Goal: Information Seeking & Learning: Learn about a topic

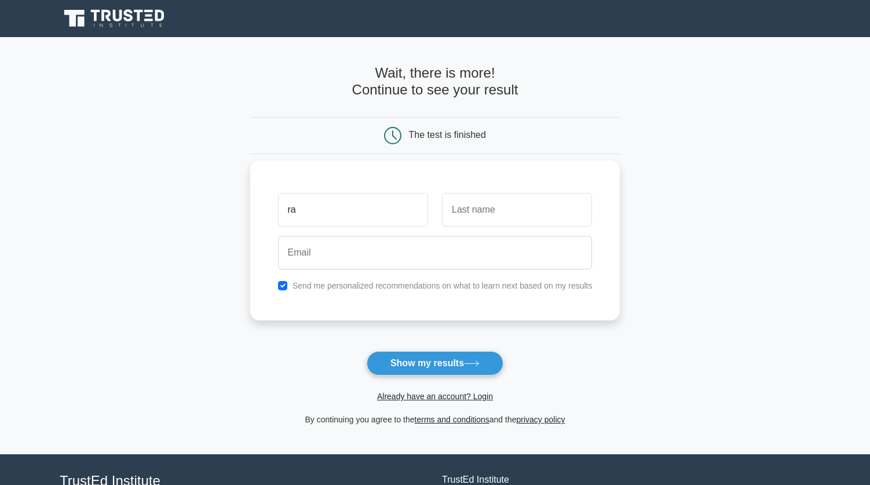
type input "ra"
click at [522, 210] on input "text" at bounding box center [517, 210] width 150 height 34
type input "tam"
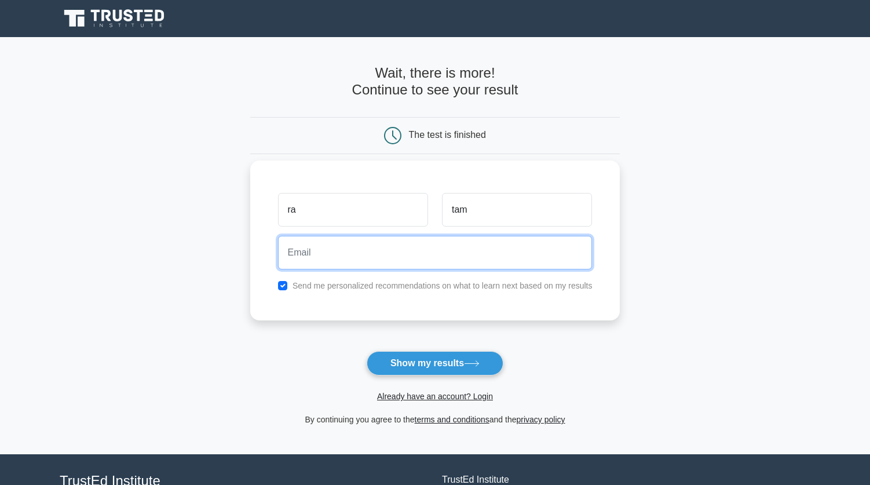
click at [384, 256] on input "email" at bounding box center [435, 253] width 315 height 34
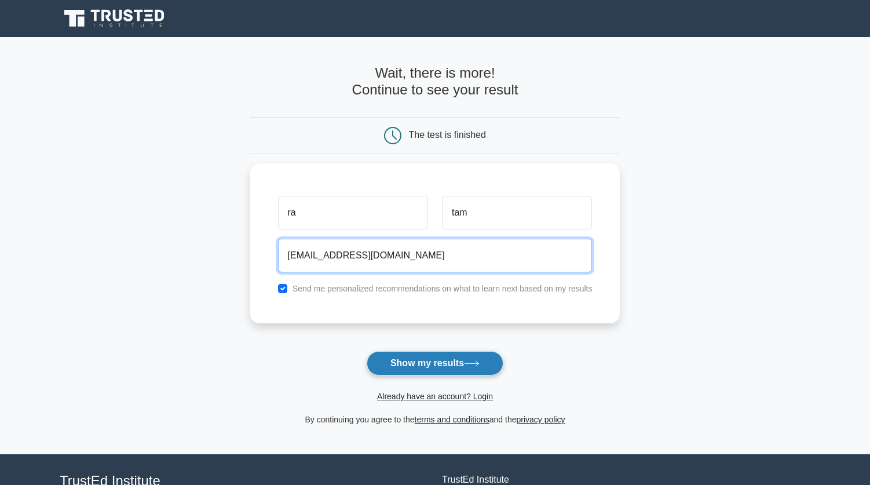
type input "youarekalam@gmail.com"
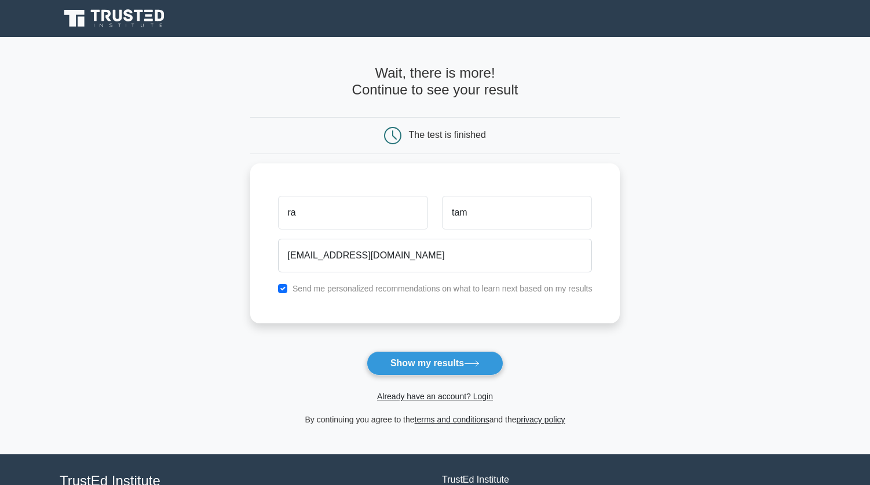
click at [425, 360] on button "Show my results" at bounding box center [435, 363] width 137 height 24
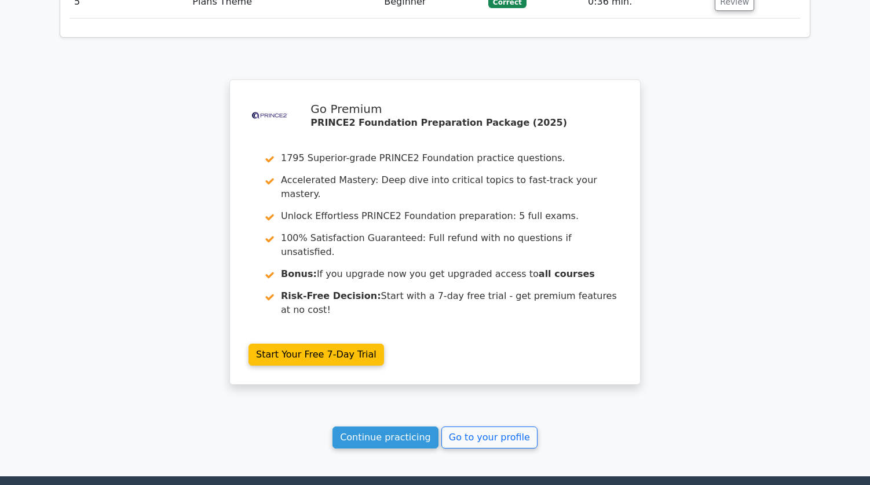
scroll to position [1744, 0]
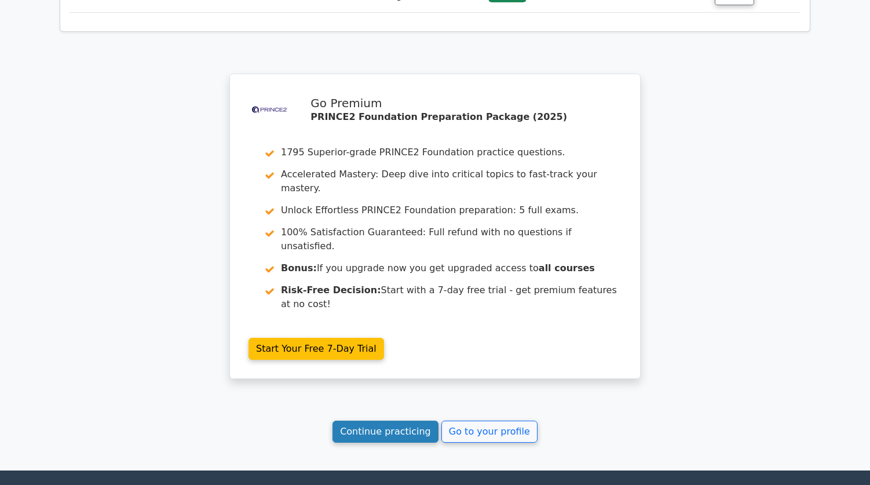
click at [418, 421] on link "Continue practicing" at bounding box center [386, 432] width 106 height 22
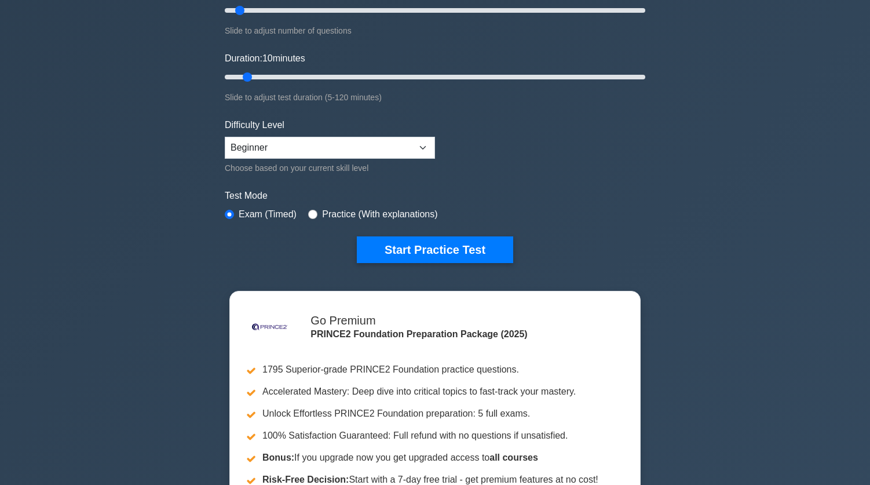
scroll to position [232, 0]
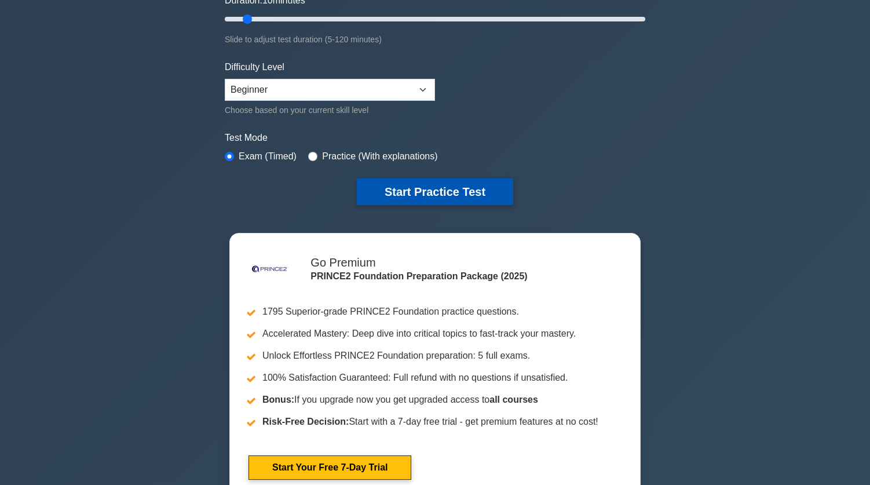
click at [477, 188] on button "Start Practice Test" at bounding box center [435, 191] width 156 height 27
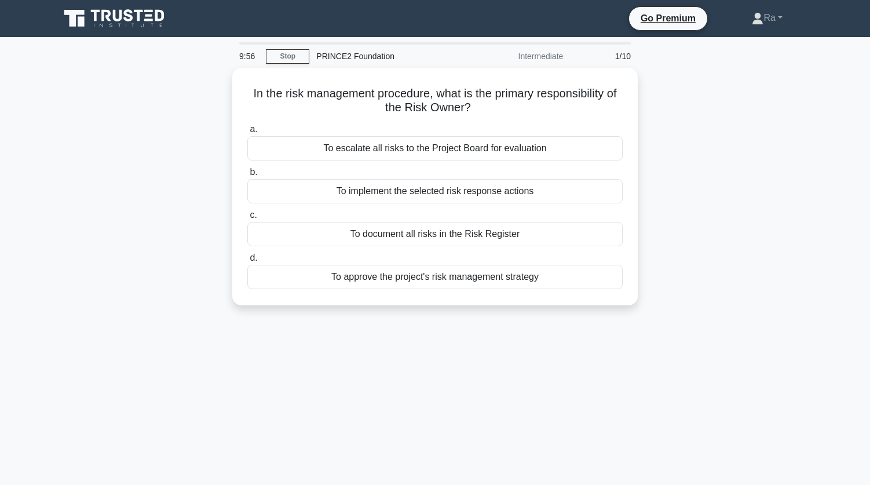
click at [566, 56] on div "Intermediate" at bounding box center [519, 56] width 101 height 23
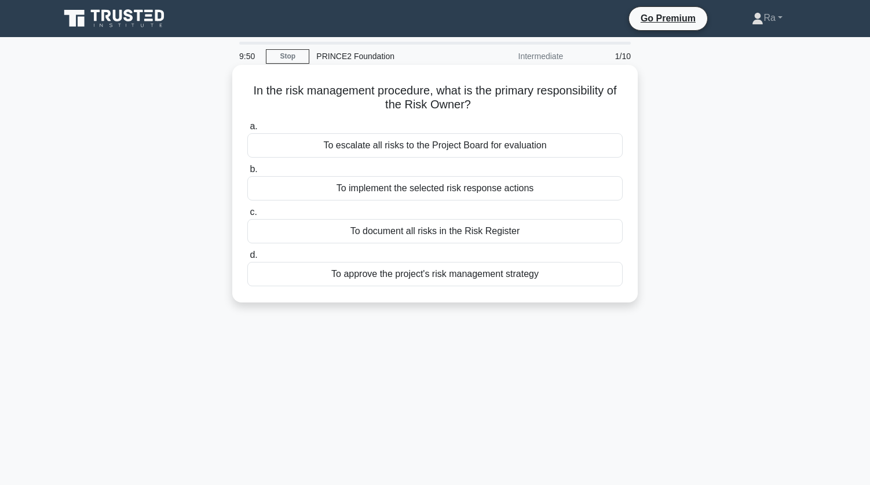
click at [464, 191] on div "To implement the selected risk response actions" at bounding box center [434, 188] width 375 height 24
click at [247, 173] on input "b. To implement the selected risk response actions" at bounding box center [247, 170] width 0 height 8
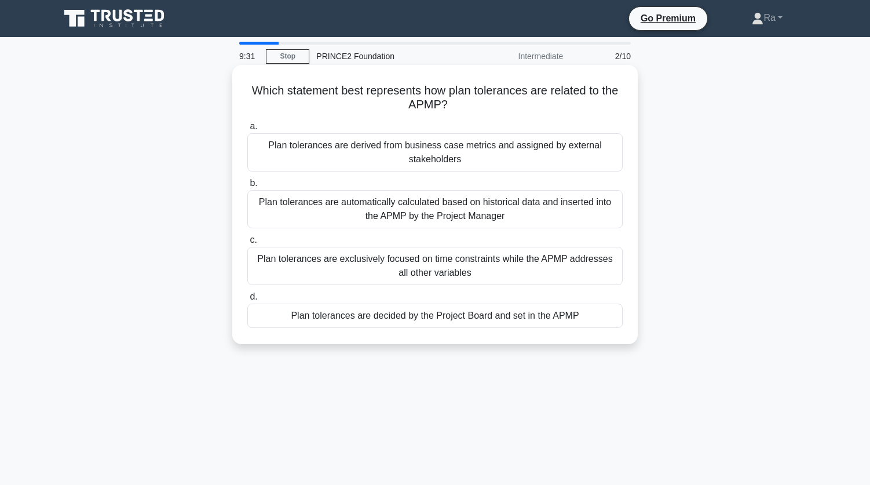
click at [487, 207] on div "Plan tolerances are automatically calculated based on historical data and inser…" at bounding box center [434, 209] width 375 height 38
click at [247, 187] on input "b. Plan tolerances are automatically calculated based on historical data and in…" at bounding box center [247, 184] width 0 height 8
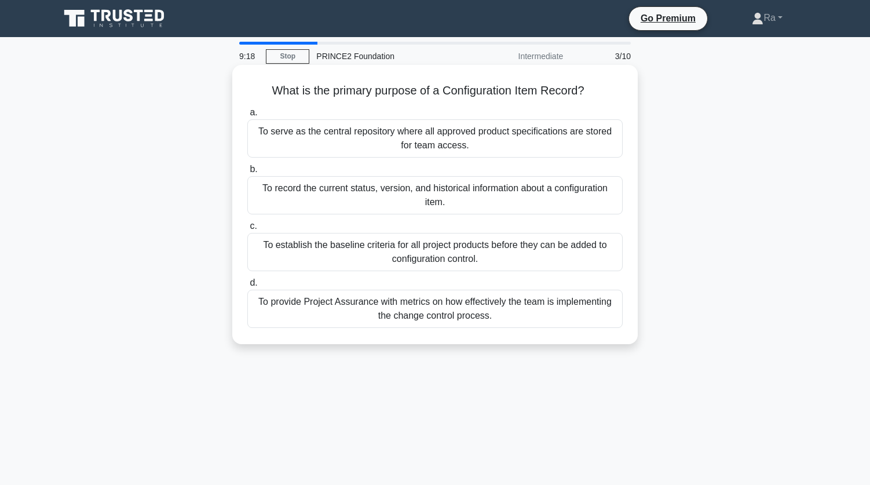
click at [543, 192] on div "To record the current status, version, and historical information about a confi…" at bounding box center [434, 195] width 375 height 38
click at [247, 173] on input "b. To record the current status, version, and historical information about a co…" at bounding box center [247, 170] width 0 height 8
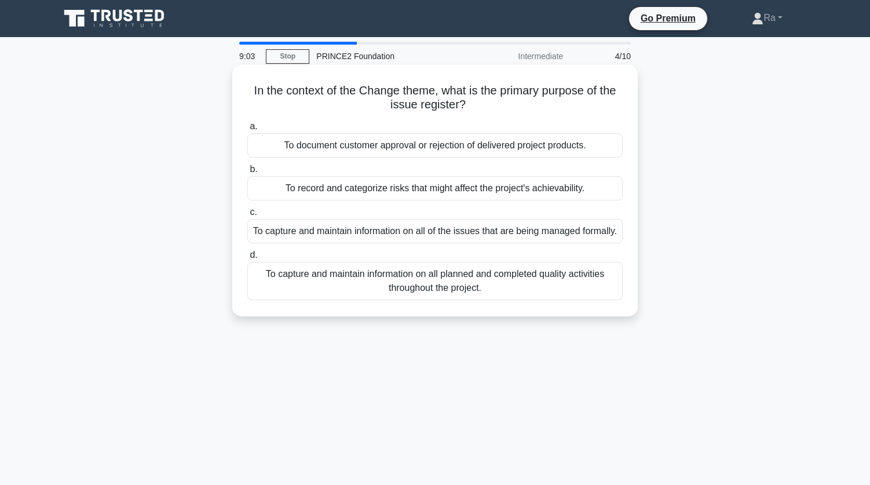
click at [458, 186] on div "To record and categorize risks that might affect the project's achievability." at bounding box center [434, 188] width 375 height 24
click at [247, 173] on input "b. To record and categorize risks that might affect the project's achievability." at bounding box center [247, 170] width 0 height 8
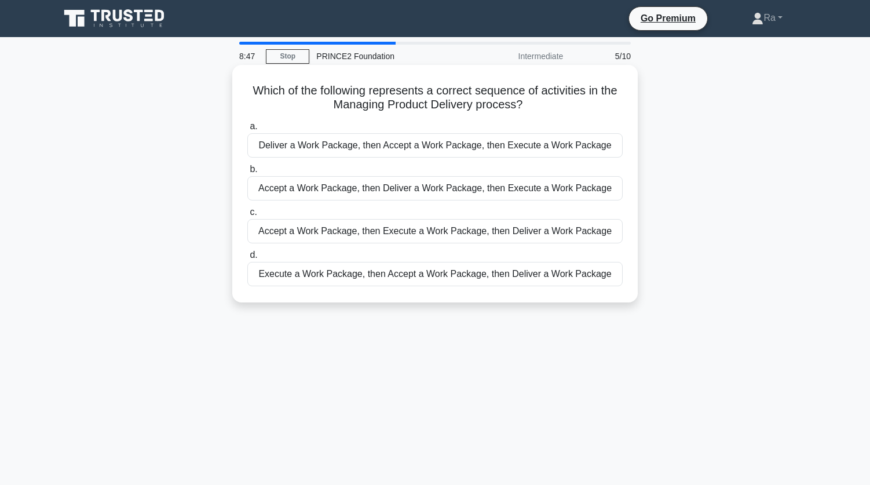
click at [432, 229] on div "Accept a Work Package, then Execute a Work Package, then Deliver a Work Package" at bounding box center [434, 231] width 375 height 24
click at [247, 216] on input "c. Accept a Work Package, then Execute a Work Package, then Deliver a Work Pack…" at bounding box center [247, 213] width 0 height 8
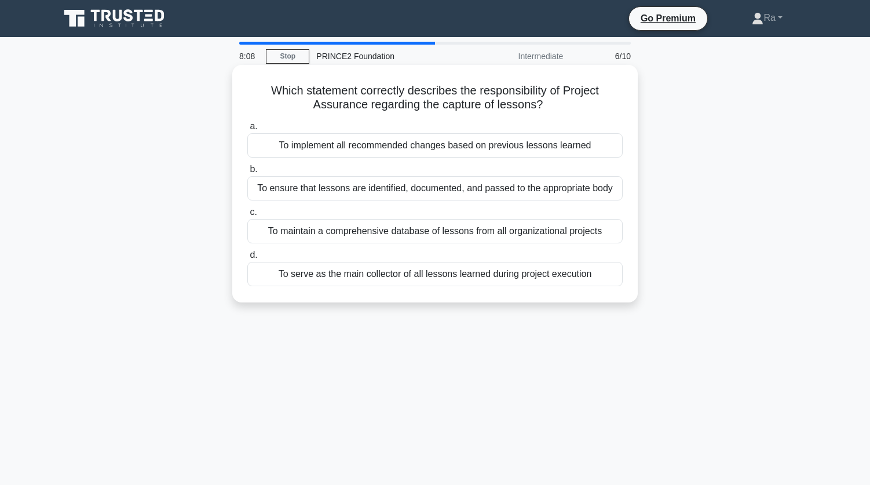
click at [483, 143] on div "To implement all recommended changes based on previous lessons learned" at bounding box center [434, 145] width 375 height 24
click at [247, 130] on input "a. To implement all recommended changes based on previous lessons learned" at bounding box center [247, 127] width 0 height 8
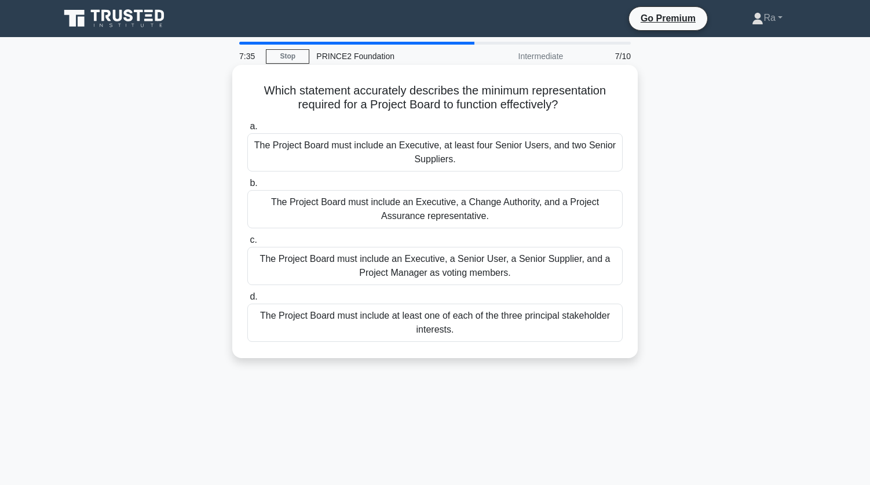
click at [500, 258] on div "The Project Board must include an Executive, a Senior User, a Senior Supplier, …" at bounding box center [434, 266] width 375 height 38
click at [247, 244] on input "c. The Project Board must include an Executive, a Senior User, a Senior Supplie…" at bounding box center [247, 240] width 0 height 8
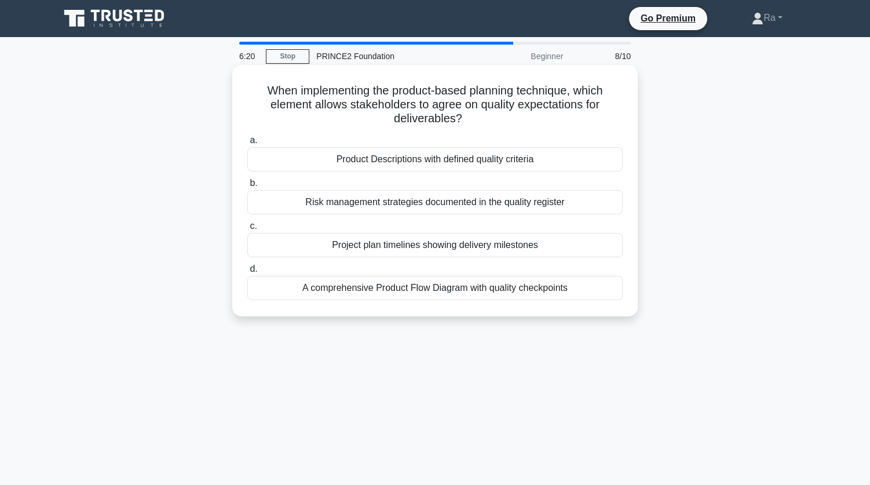
click at [539, 248] on div "Project plan timelines showing delivery milestones" at bounding box center [434, 245] width 375 height 24
click at [247, 230] on input "c. Project plan timelines showing delivery milestones" at bounding box center [247, 226] width 0 height 8
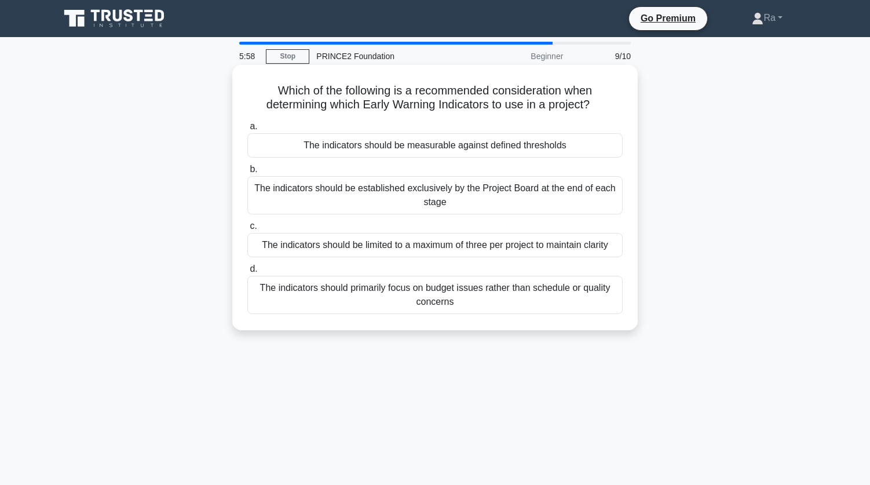
click at [564, 141] on div "The indicators should be measurable against defined thresholds" at bounding box center [434, 145] width 375 height 24
click at [247, 130] on input "a. The indicators should be measurable against defined thresholds" at bounding box center [247, 127] width 0 height 8
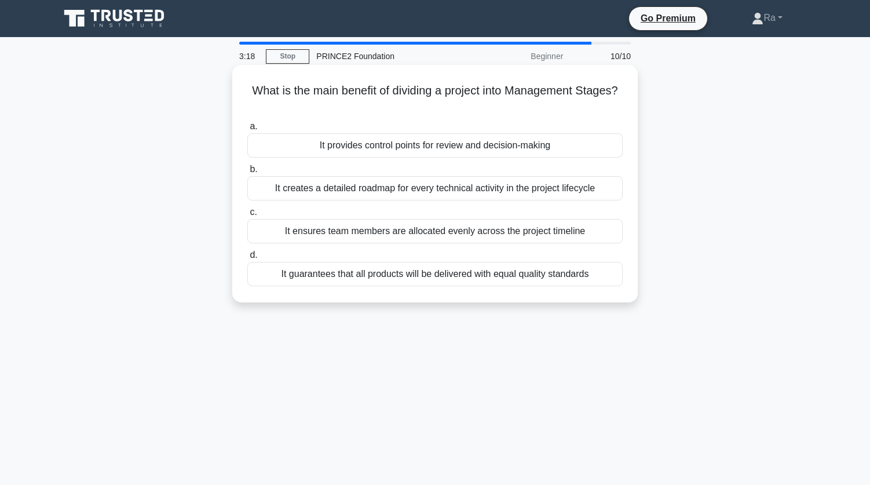
click at [451, 152] on div "It provides control points for review and decision-making" at bounding box center [434, 145] width 375 height 24
click at [247, 130] on input "a. It provides control points for review and decision-making" at bounding box center [247, 127] width 0 height 8
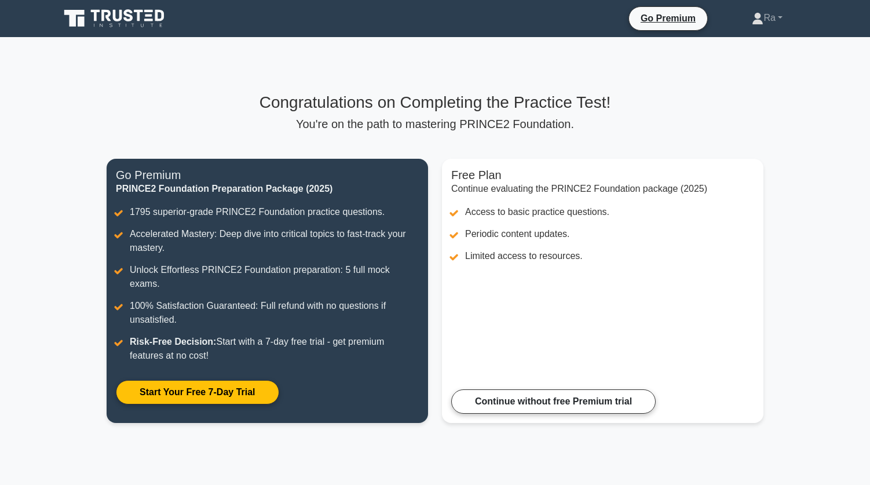
scroll to position [122, 0]
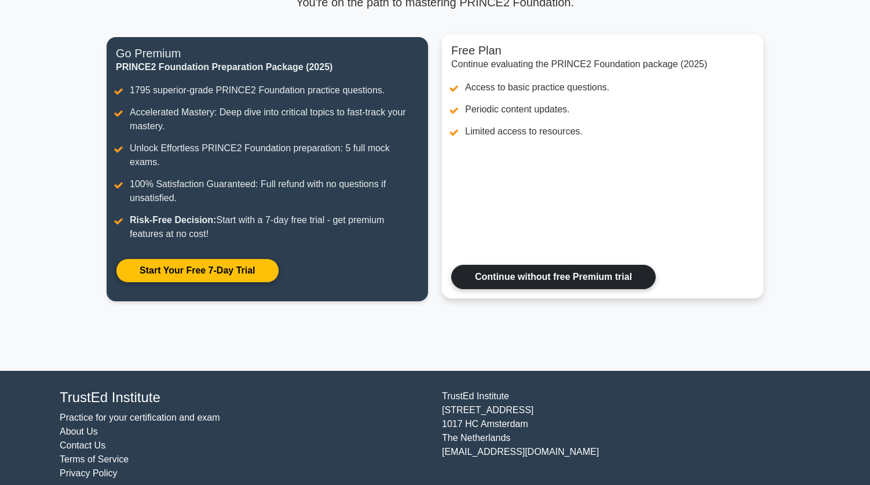
click at [584, 271] on link "Continue without free Premium trial" at bounding box center [553, 277] width 205 height 24
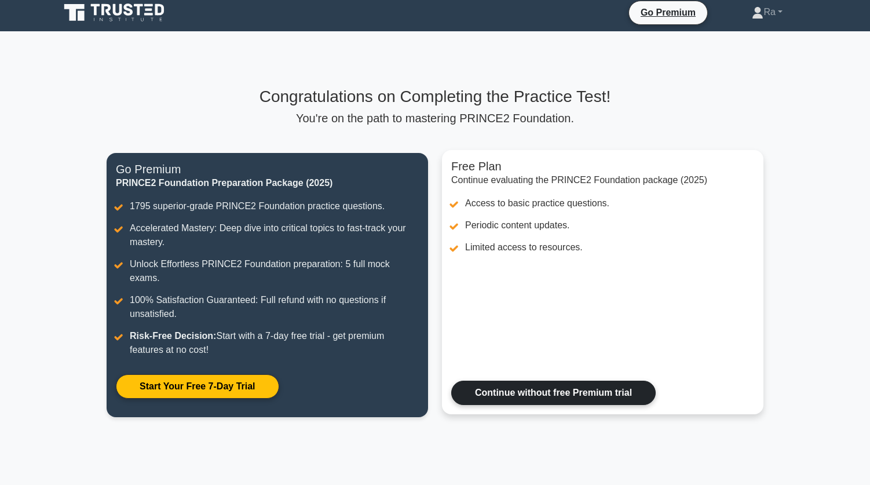
scroll to position [0, 0]
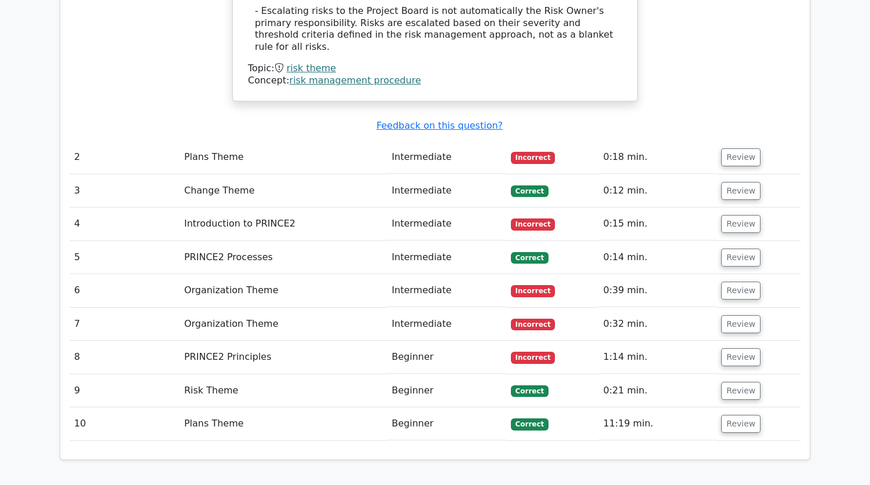
scroll to position [1391, 0]
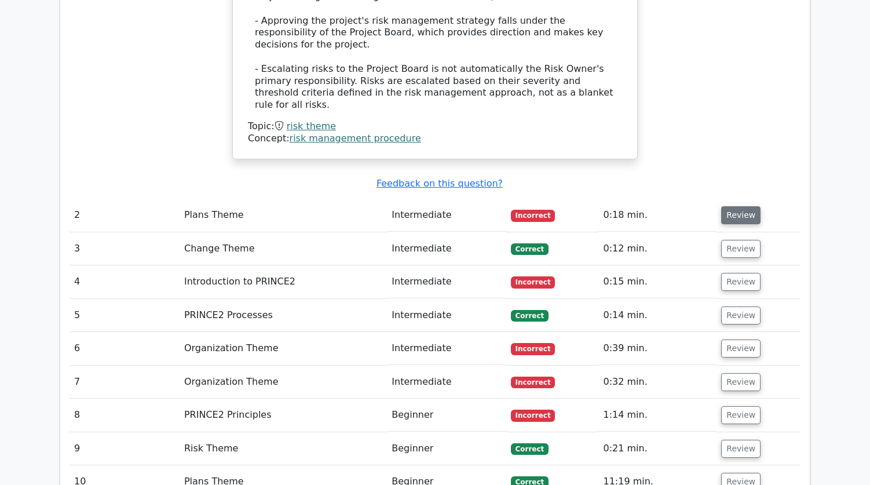
click at [747, 206] on button "Review" at bounding box center [740, 215] width 39 height 18
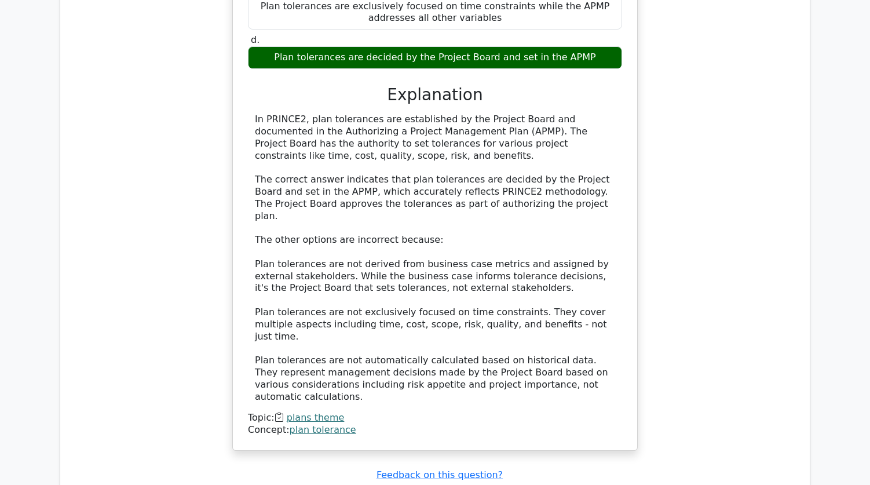
scroll to position [1970, 0]
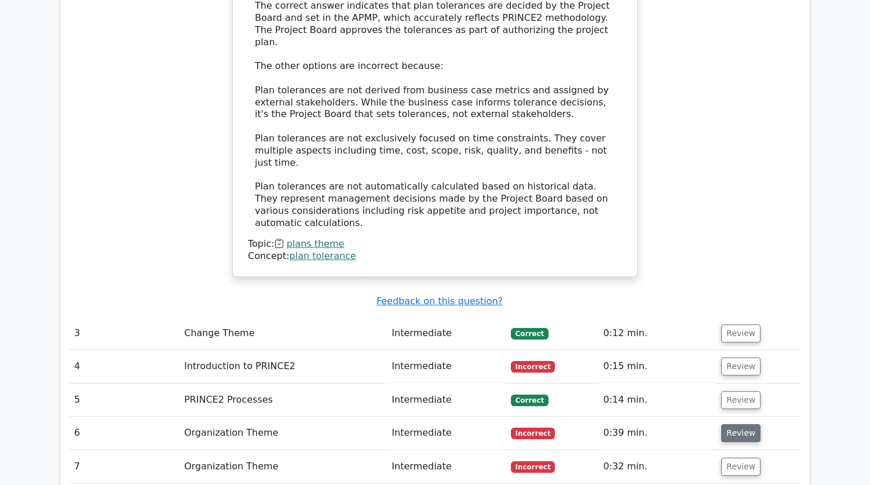
click at [733, 424] on button "Review" at bounding box center [740, 433] width 39 height 18
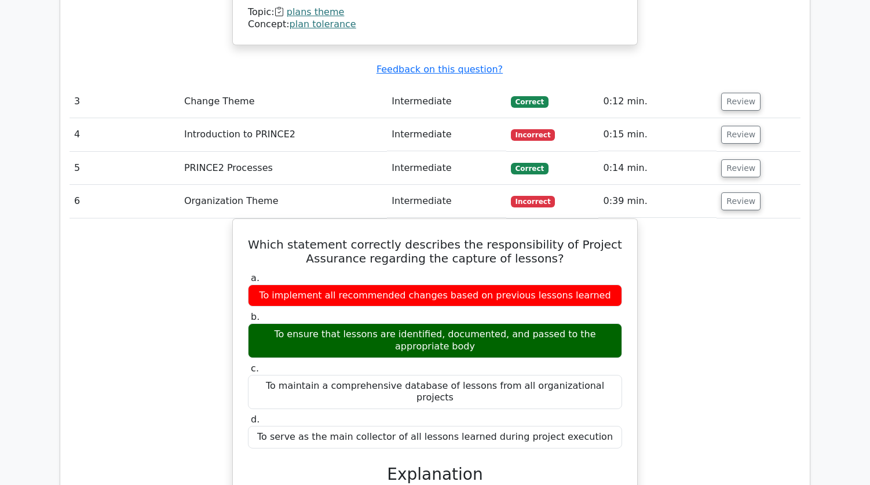
scroll to position [2028, 0]
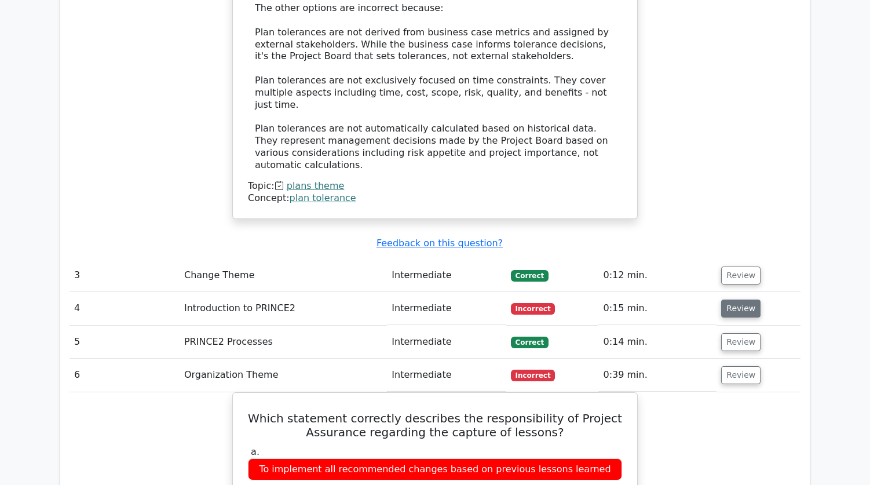
click at [735, 300] on button "Review" at bounding box center [740, 309] width 39 height 18
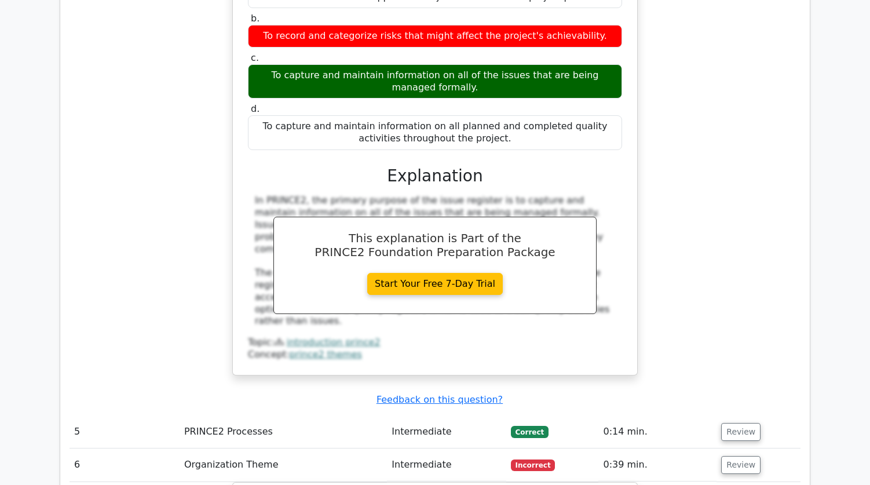
scroll to position [2549, 0]
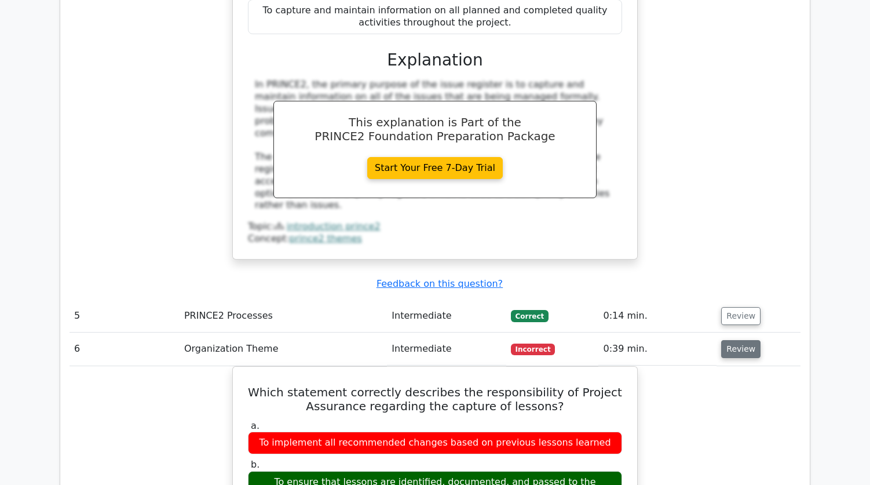
click at [746, 340] on button "Review" at bounding box center [740, 349] width 39 height 18
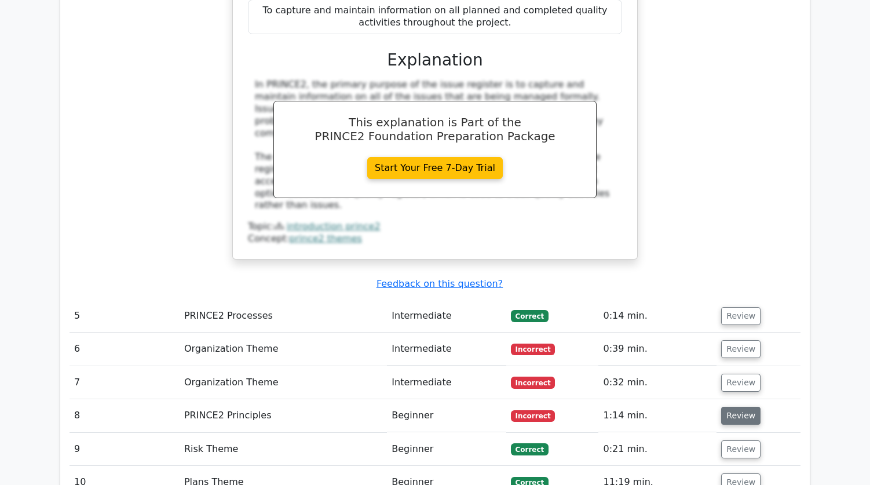
click at [747, 407] on button "Review" at bounding box center [740, 416] width 39 height 18
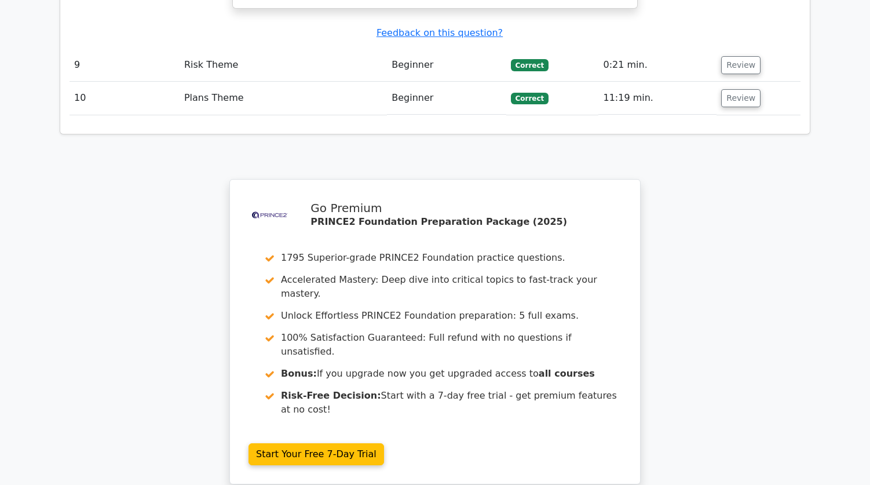
scroll to position [3484, 0]
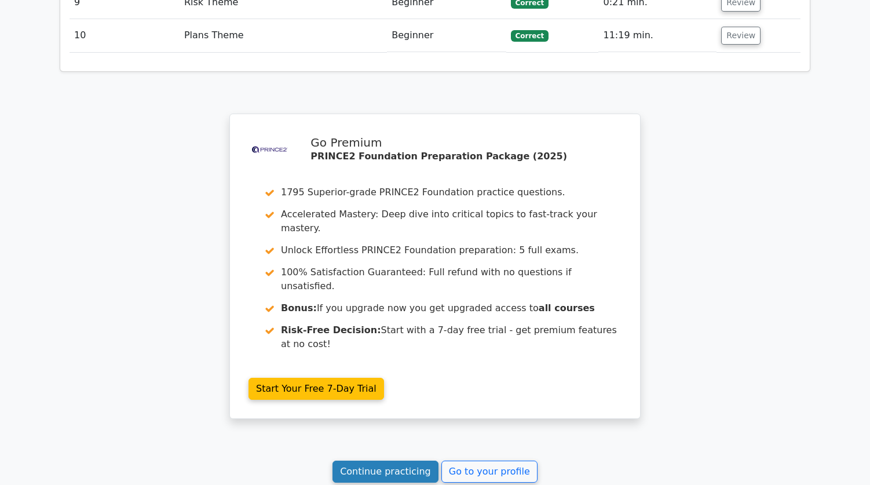
click at [414, 461] on link "Continue practicing" at bounding box center [386, 472] width 106 height 22
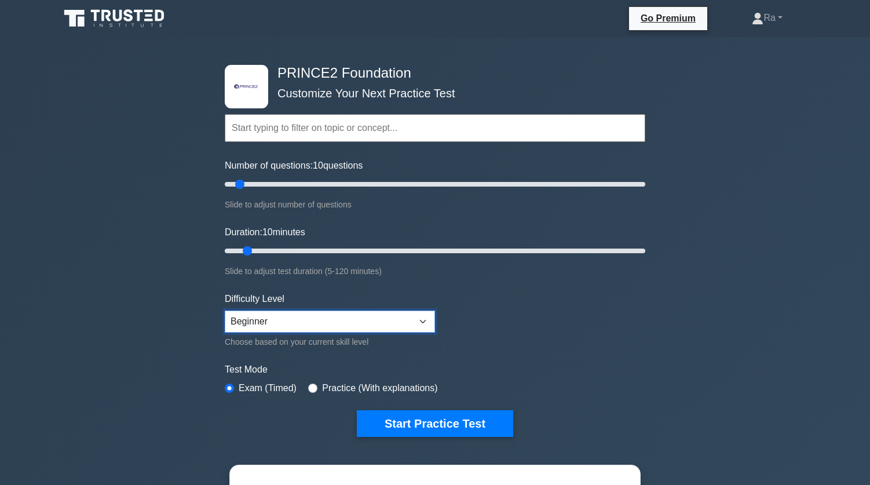
click at [402, 321] on select "Beginner Intermediate Expert" at bounding box center [330, 322] width 210 height 22
select select "intermediate"
click at [225, 311] on select "Beginner Intermediate Expert" at bounding box center [330, 322] width 210 height 22
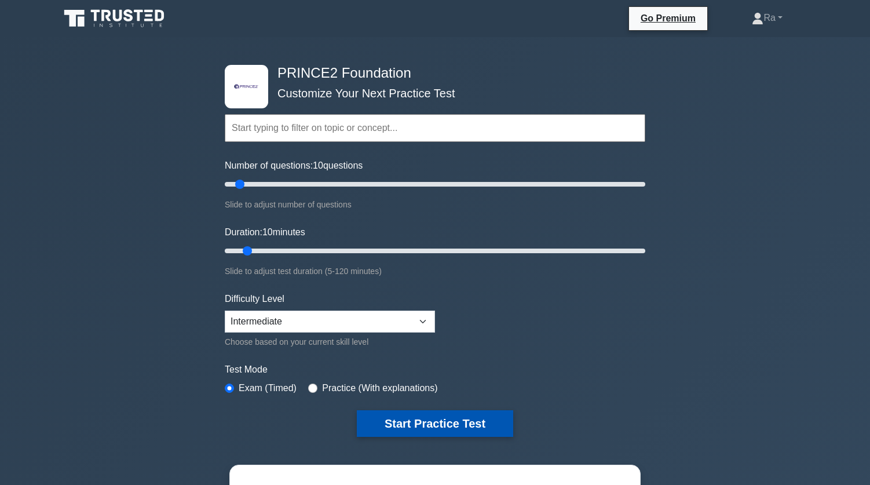
click at [417, 414] on button "Start Practice Test" at bounding box center [435, 423] width 156 height 27
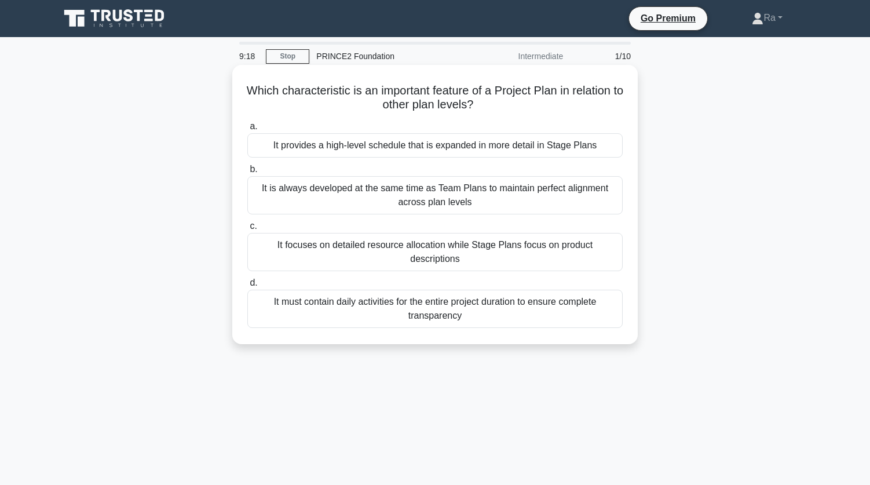
click at [469, 200] on div "It is always developed at the same time as Team Plans to maintain perfect align…" at bounding box center [434, 195] width 375 height 38
click at [247, 173] on input "b. It is always developed at the same time as Team Plans to maintain perfect al…" at bounding box center [247, 170] width 0 height 8
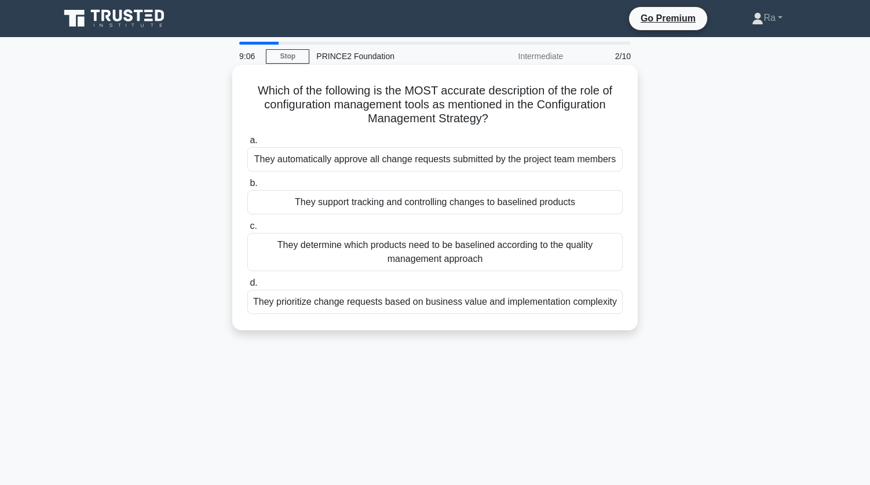
click at [493, 260] on div "They determine which products need to be baselined according to the quality man…" at bounding box center [434, 252] width 375 height 38
click at [247, 230] on input "c. They determine which products need to be baselined according to the quality …" at bounding box center [247, 226] width 0 height 8
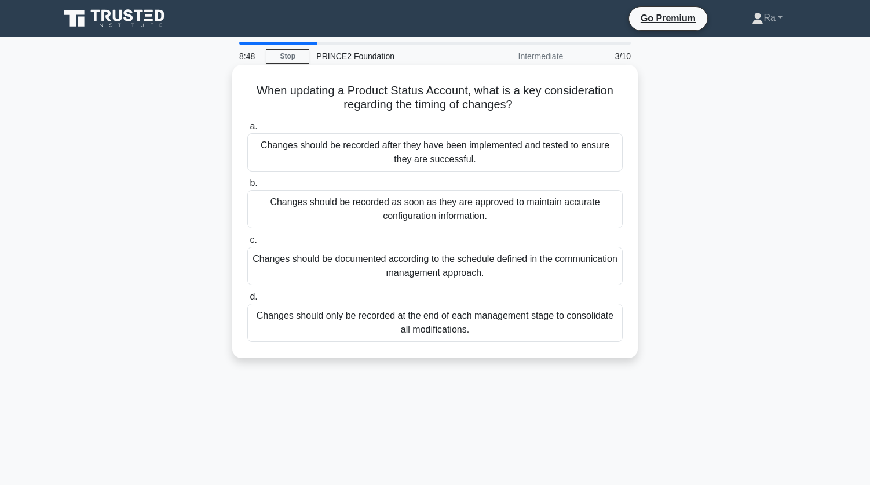
click at [461, 211] on div "Changes should be recorded as soon as they are approved to maintain accurate co…" at bounding box center [434, 209] width 375 height 38
click at [247, 187] on input "b. Changes should be recorded as soon as they are approved to maintain accurate…" at bounding box center [247, 184] width 0 height 8
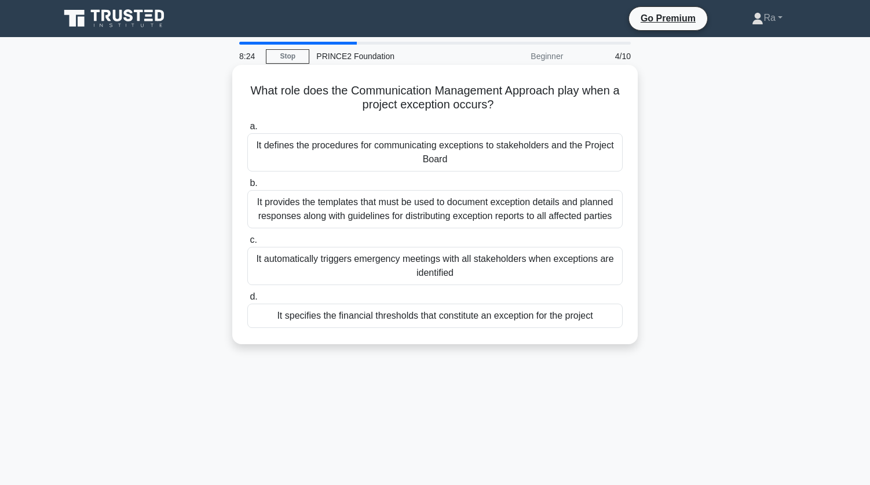
click at [470, 313] on div "It specifies the financial thresholds that constitute an exception for the proj…" at bounding box center [434, 316] width 375 height 24
click at [247, 301] on input "d. It specifies the financial thresholds that constitute an exception for the p…" at bounding box center [247, 297] width 0 height 8
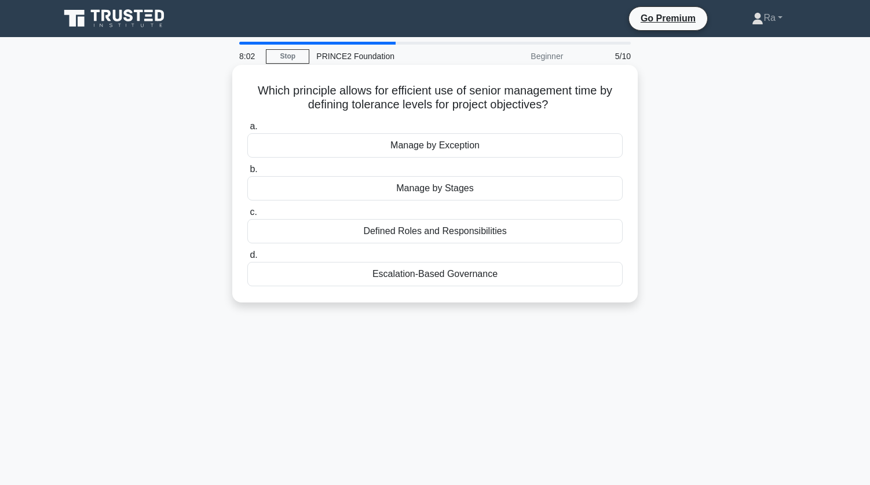
click at [468, 187] on div "Manage by Stages" at bounding box center [434, 188] width 375 height 24
click at [247, 173] on input "b. Manage by Stages" at bounding box center [247, 170] width 0 height 8
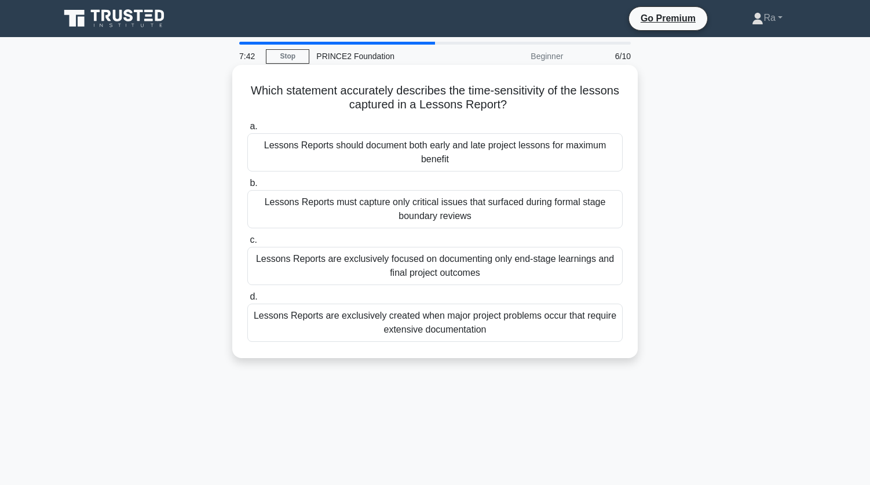
click at [441, 213] on div "Lessons Reports must capture only critical issues that surfaced during formal s…" at bounding box center [434, 209] width 375 height 38
click at [247, 187] on input "b. Lessons Reports must capture only critical issues that surfaced during forma…" at bounding box center [247, 184] width 0 height 8
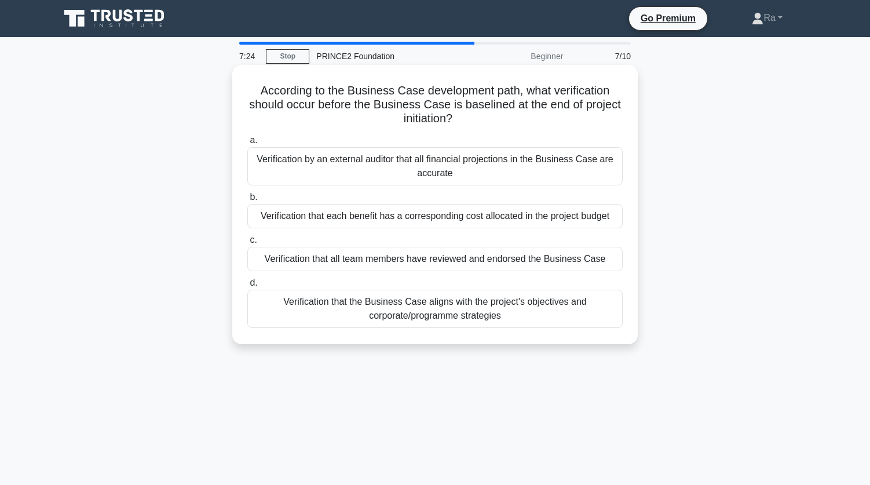
click at [461, 311] on div "Verification that the Business Case aligns with the project's objectives and co…" at bounding box center [434, 309] width 375 height 38
click at [247, 287] on input "d. Verification that the Business Case aligns with the project's objectives and…" at bounding box center [247, 283] width 0 height 8
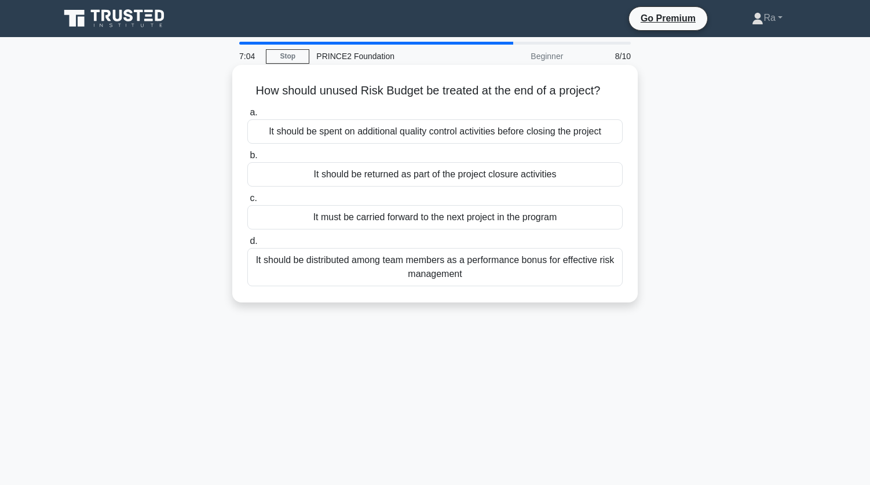
click at [394, 264] on div "It should be distributed among team members as a performance bonus for effectiv…" at bounding box center [434, 267] width 375 height 38
click at [247, 245] on input "d. It should be distributed among team members as a performance bonus for effec…" at bounding box center [247, 242] width 0 height 8
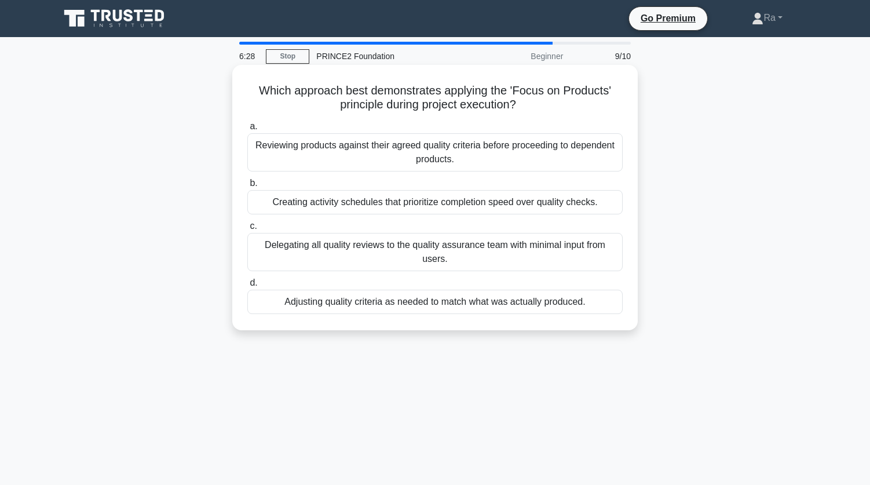
click at [443, 306] on div "Adjusting quality criteria as needed to match what was actually produced." at bounding box center [434, 302] width 375 height 24
click at [247, 287] on input "d. Adjusting quality criteria as needed to match what was actually produced." at bounding box center [247, 283] width 0 height 8
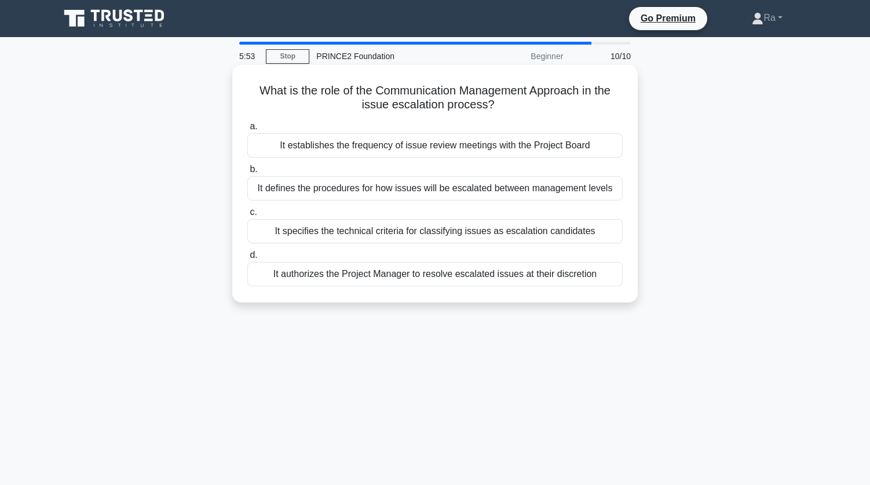
click at [538, 149] on div "It establishes the frequency of issue review meetings with the Project Board" at bounding box center [434, 145] width 375 height 24
click at [247, 130] on input "a. It establishes the frequency of issue review meetings with the Project Board" at bounding box center [247, 127] width 0 height 8
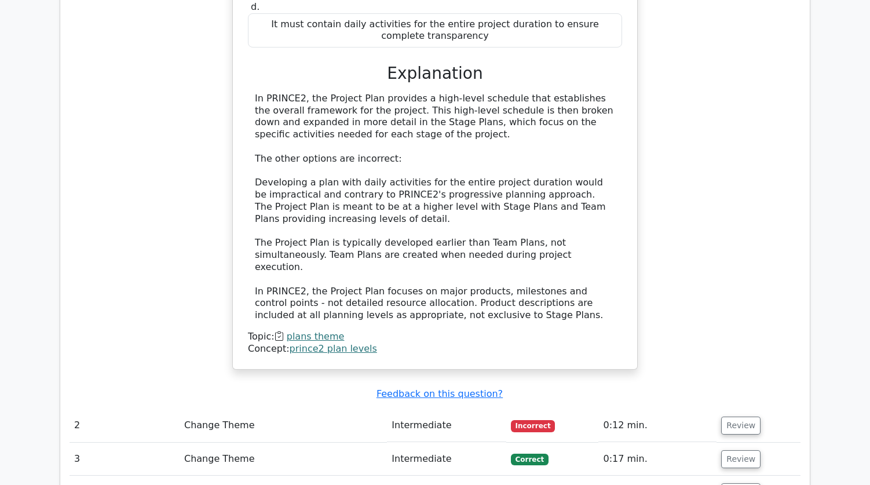
scroll to position [1622, 0]
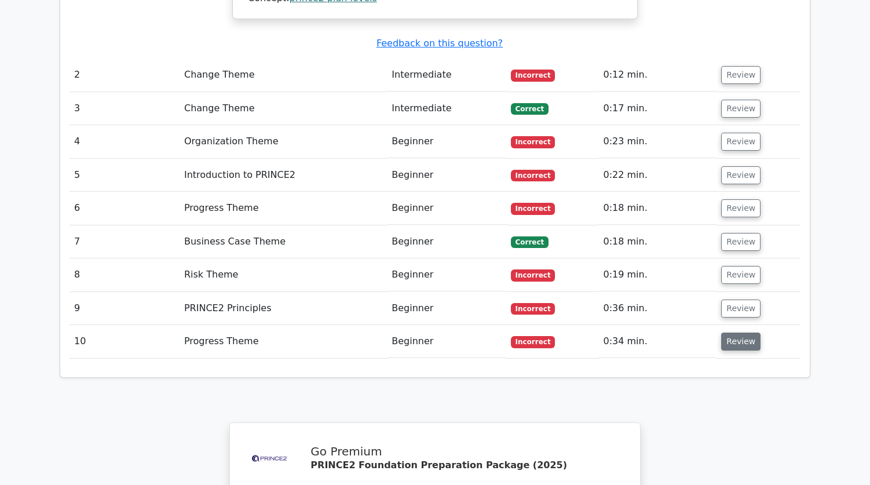
click at [739, 333] on button "Review" at bounding box center [740, 342] width 39 height 18
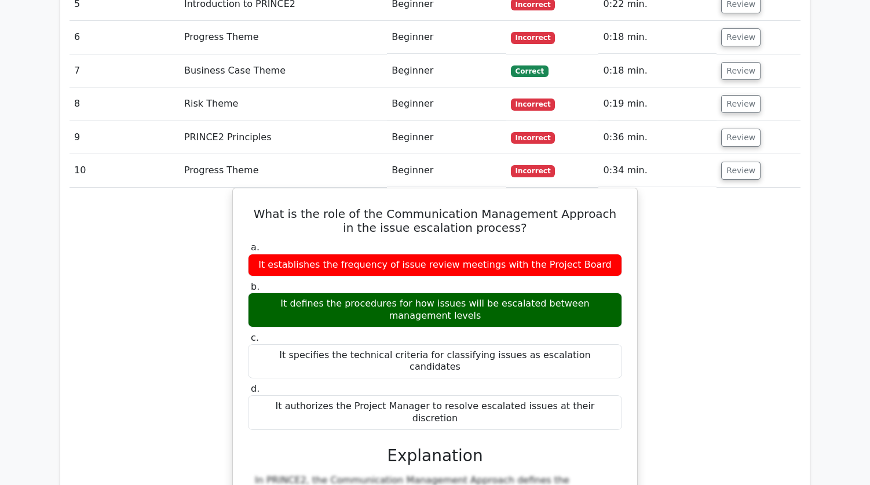
scroll to position [1564, 0]
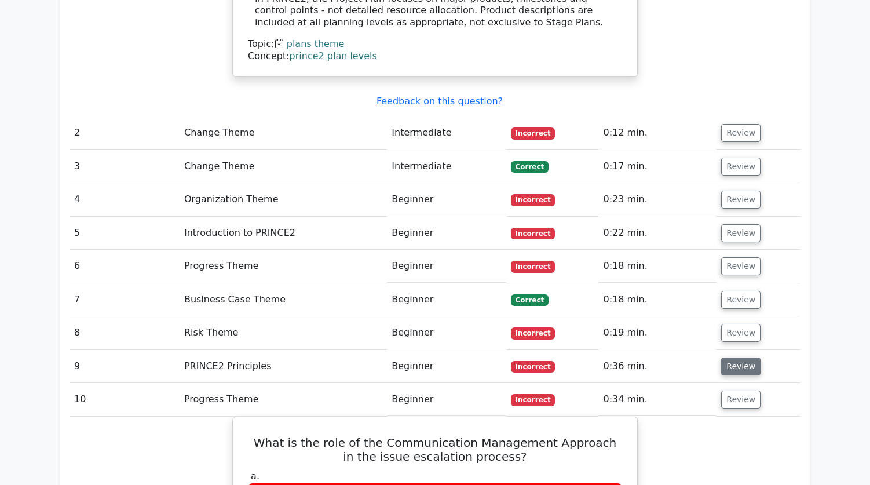
click at [732, 357] on button "Review" at bounding box center [740, 366] width 39 height 18
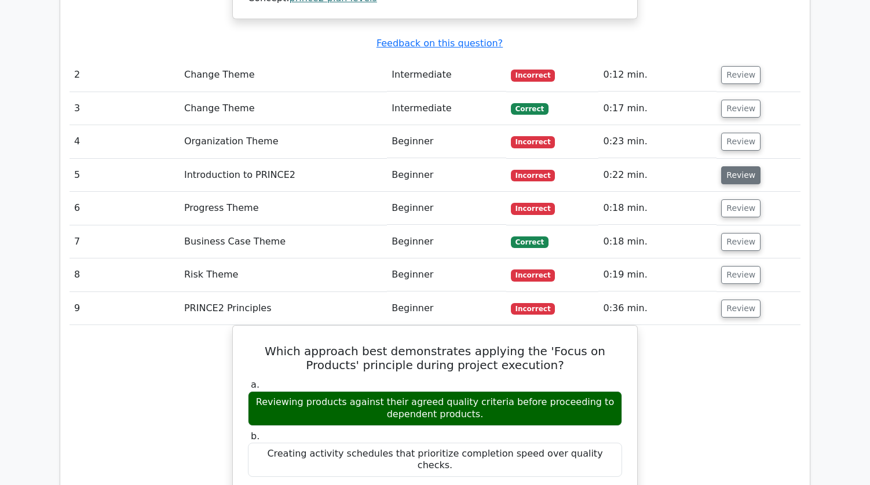
scroll to position [1448, 0]
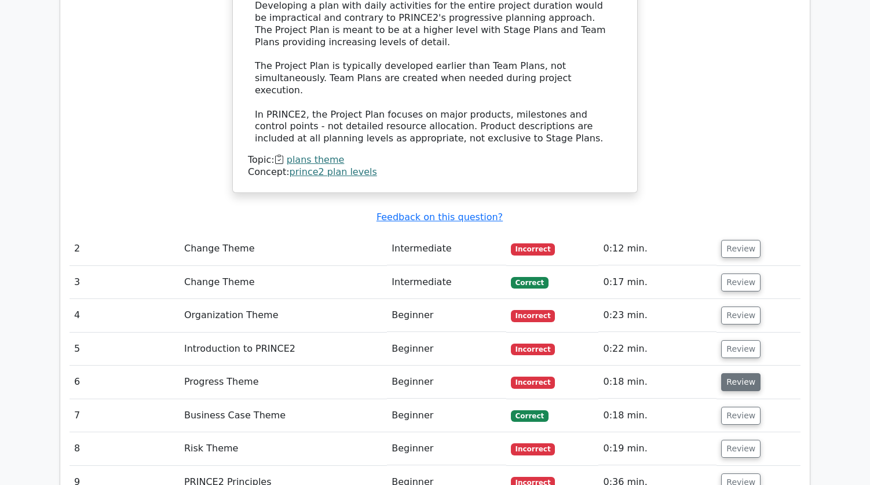
click at [753, 373] on button "Review" at bounding box center [740, 382] width 39 height 18
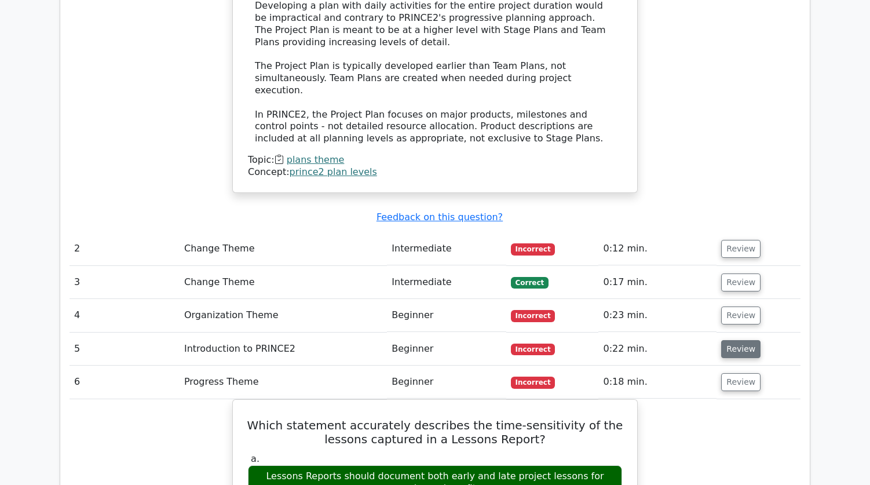
click at [737, 340] on button "Review" at bounding box center [740, 349] width 39 height 18
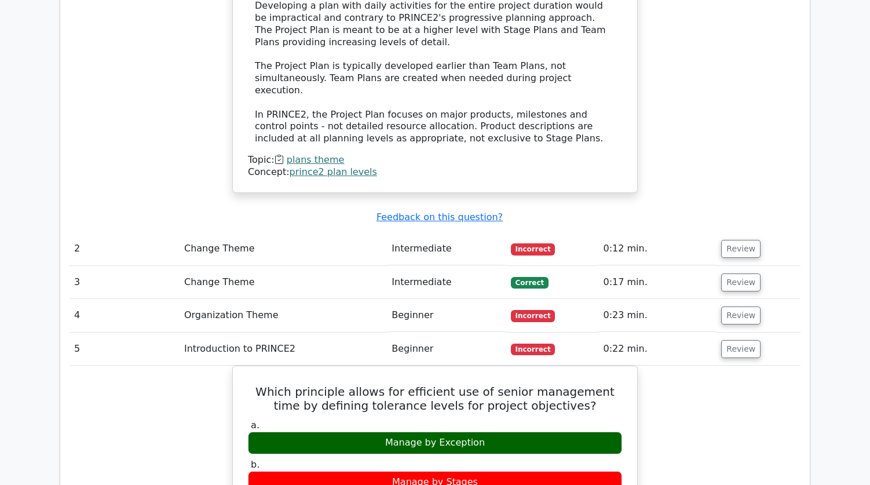
scroll to position [1506, 0]
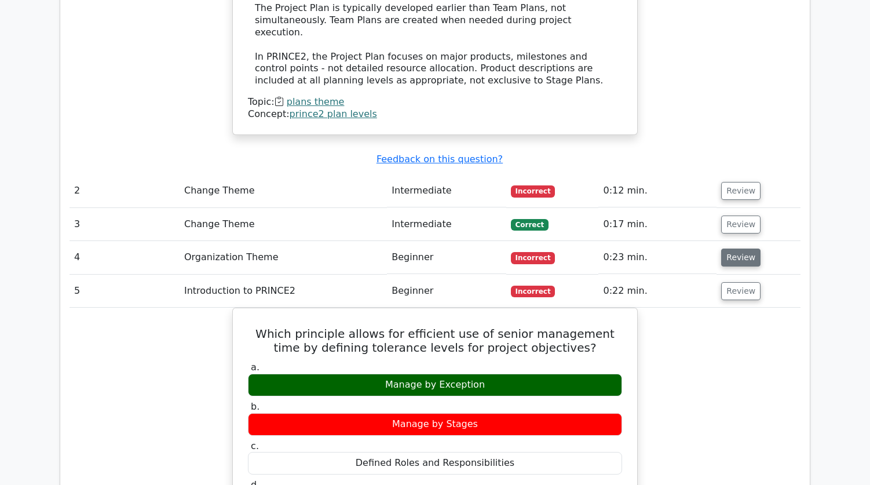
click at [743, 249] on button "Review" at bounding box center [740, 258] width 39 height 18
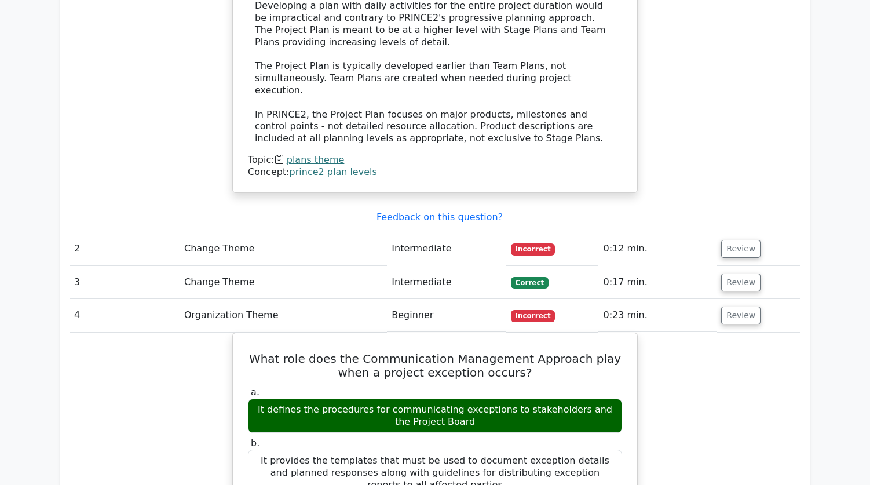
scroll to position [1391, 0]
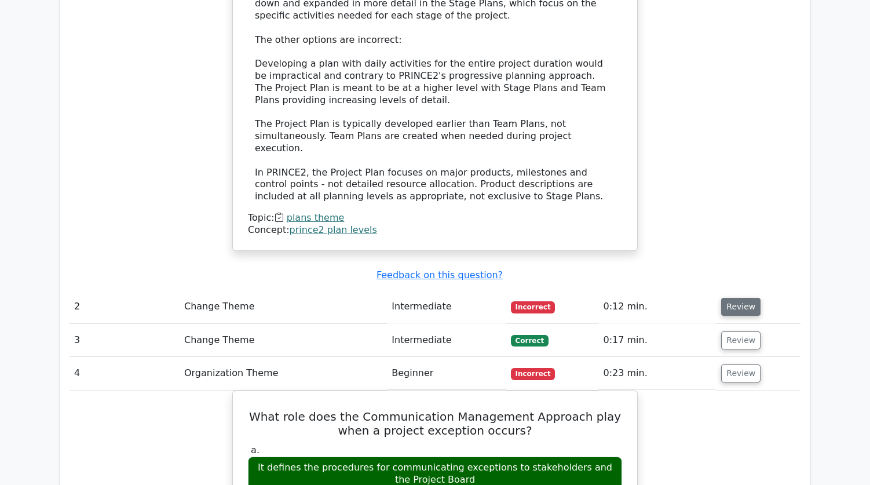
click at [738, 298] on button "Review" at bounding box center [740, 307] width 39 height 18
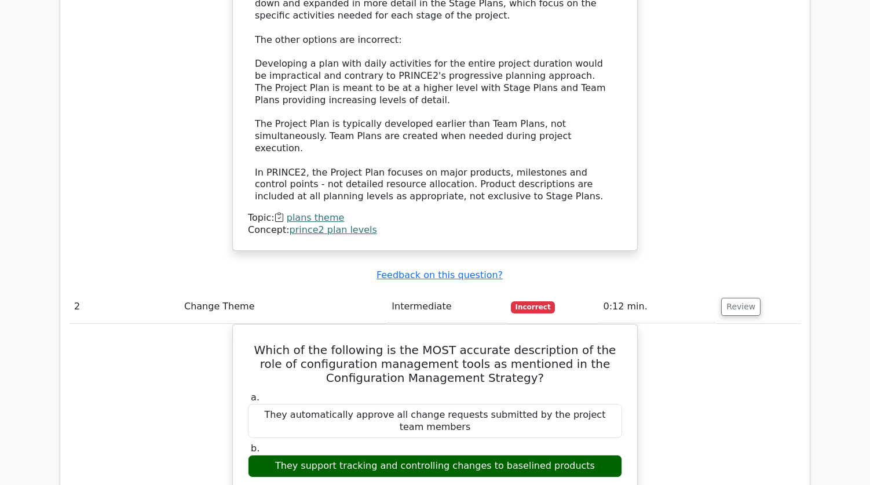
scroll to position [1448, 0]
